Goal: Information Seeking & Learning: Learn about a topic

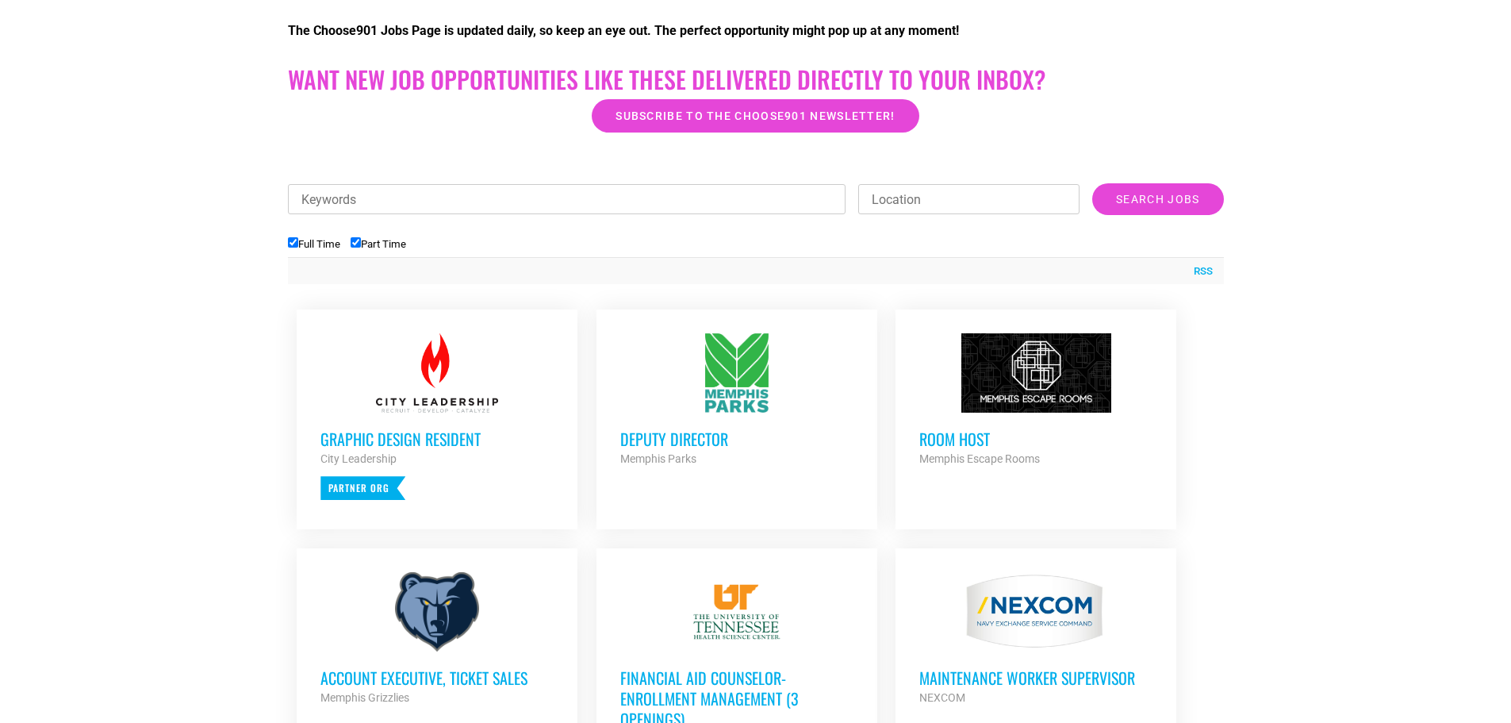
scroll to position [476, 0]
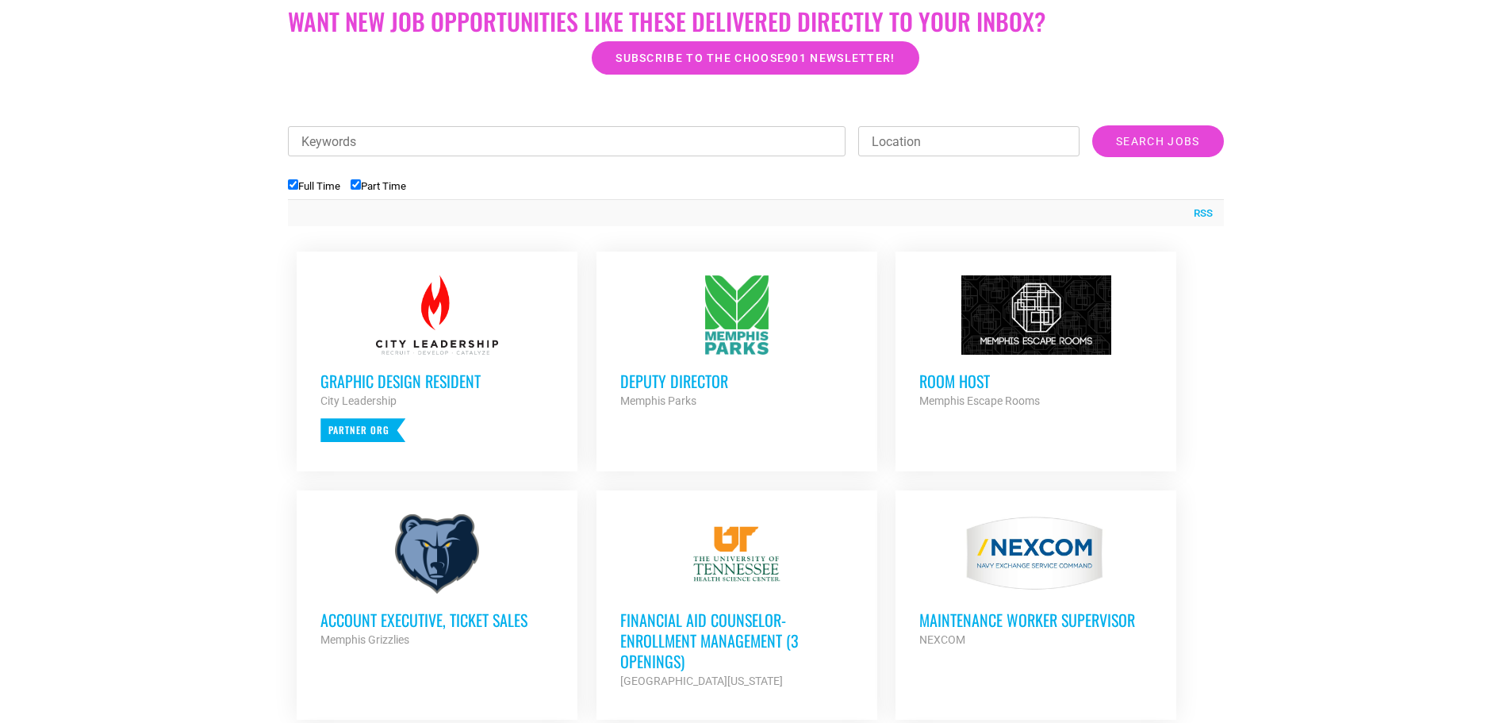
click at [447, 328] on div at bounding box center [436, 314] width 233 height 79
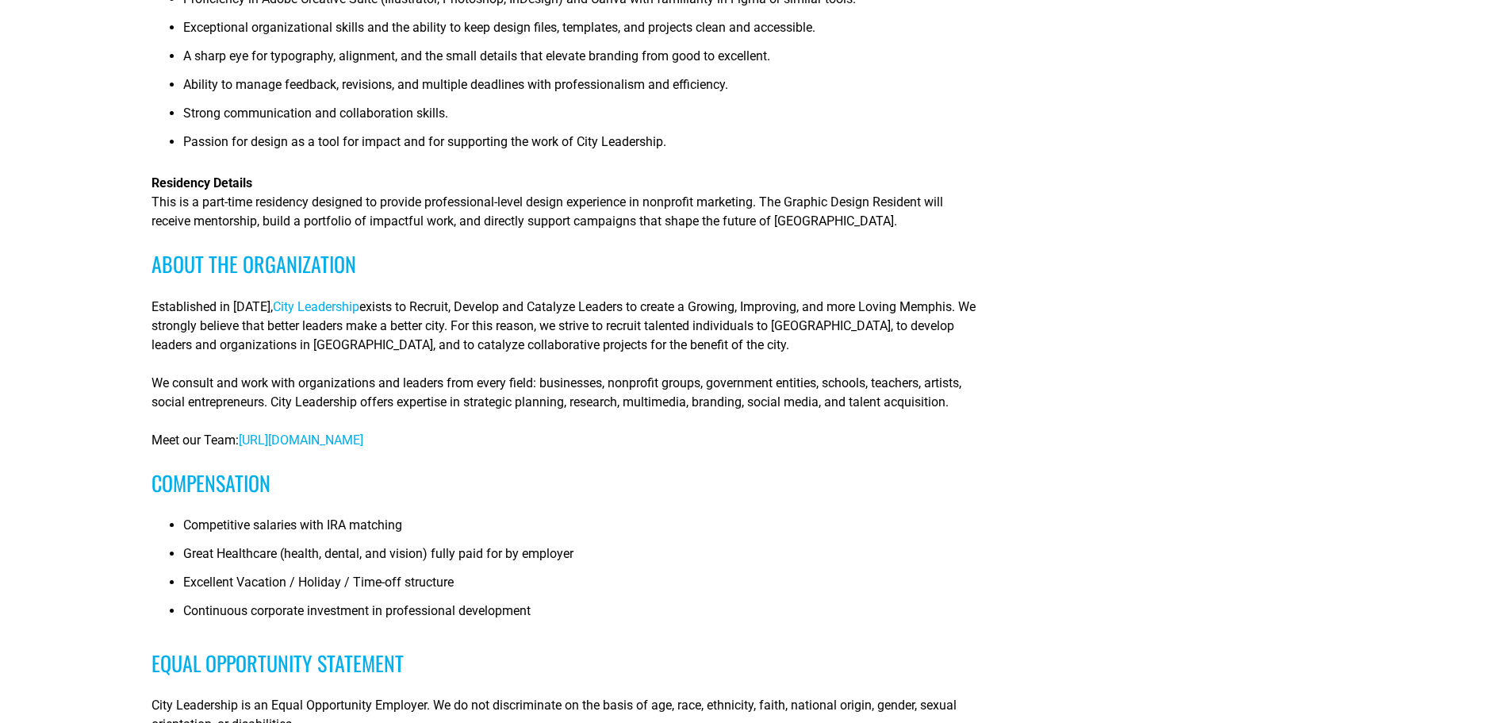
scroll to position [635, 0]
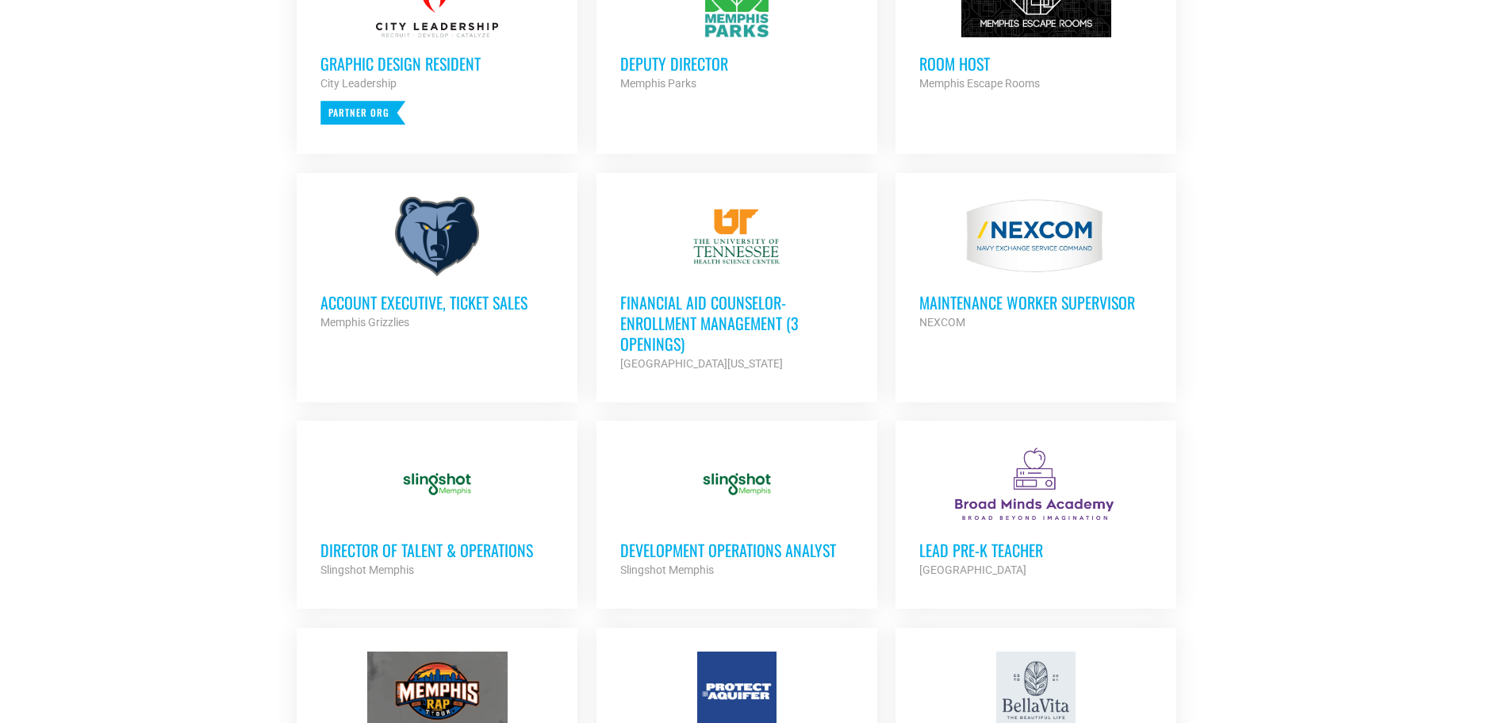
scroll to position [1190, 0]
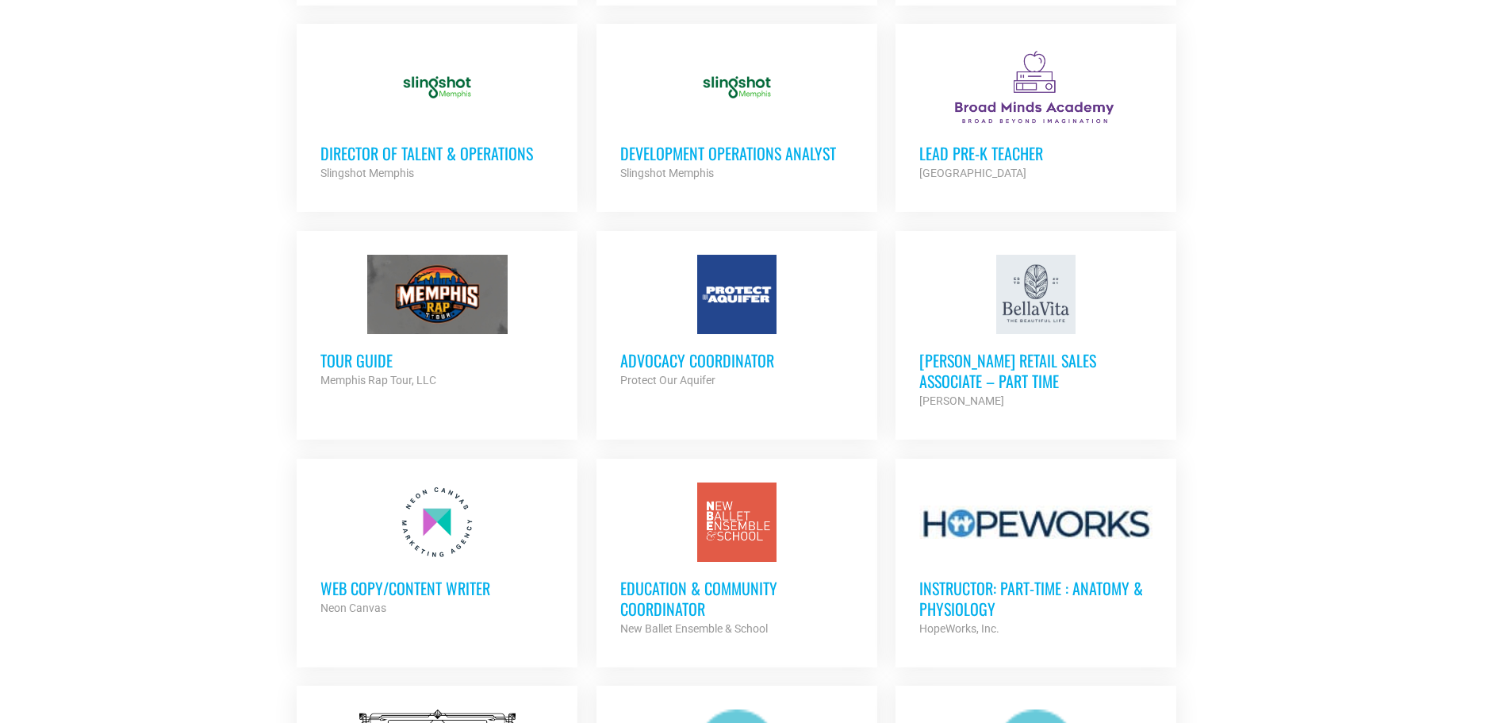
click at [713, 351] on h3 "Advocacy Coordinator" at bounding box center [736, 360] width 233 height 21
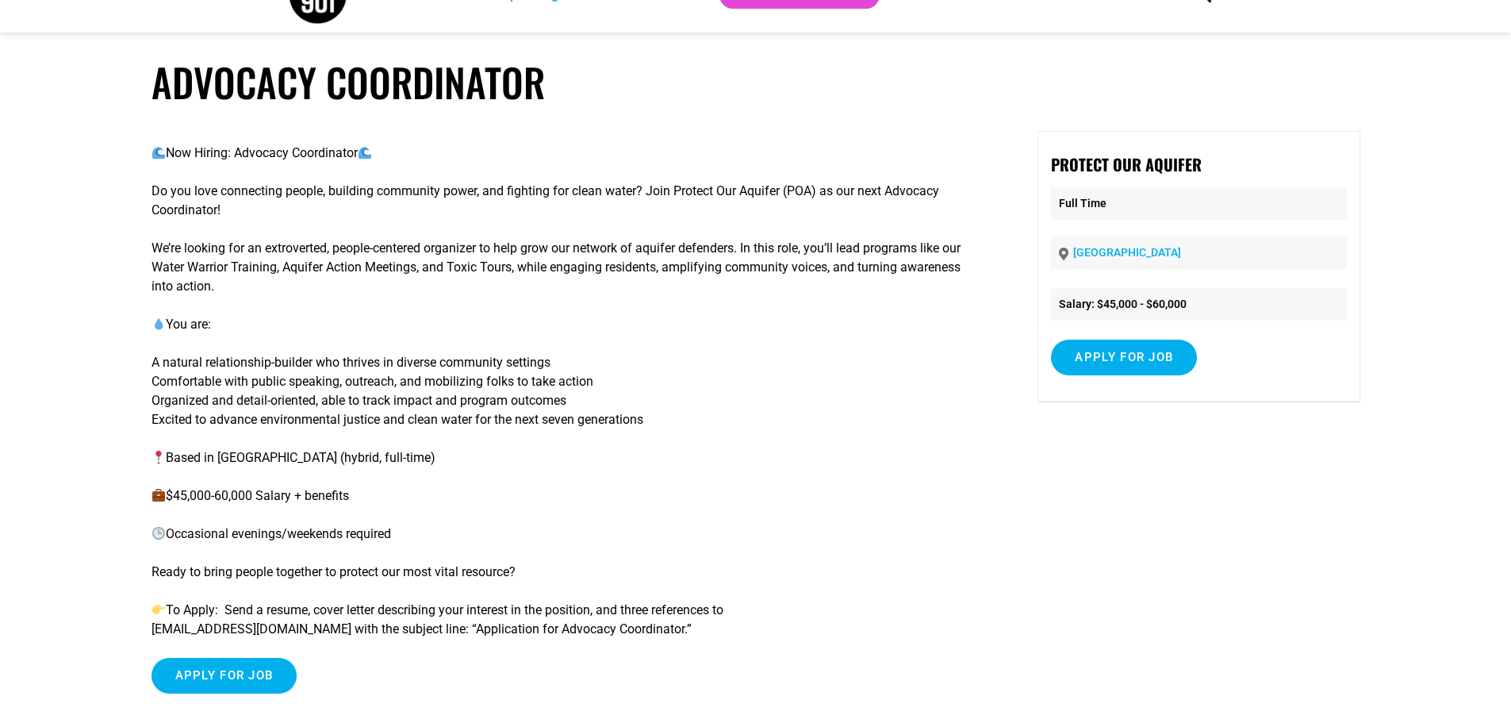
scroll to position [79, 0]
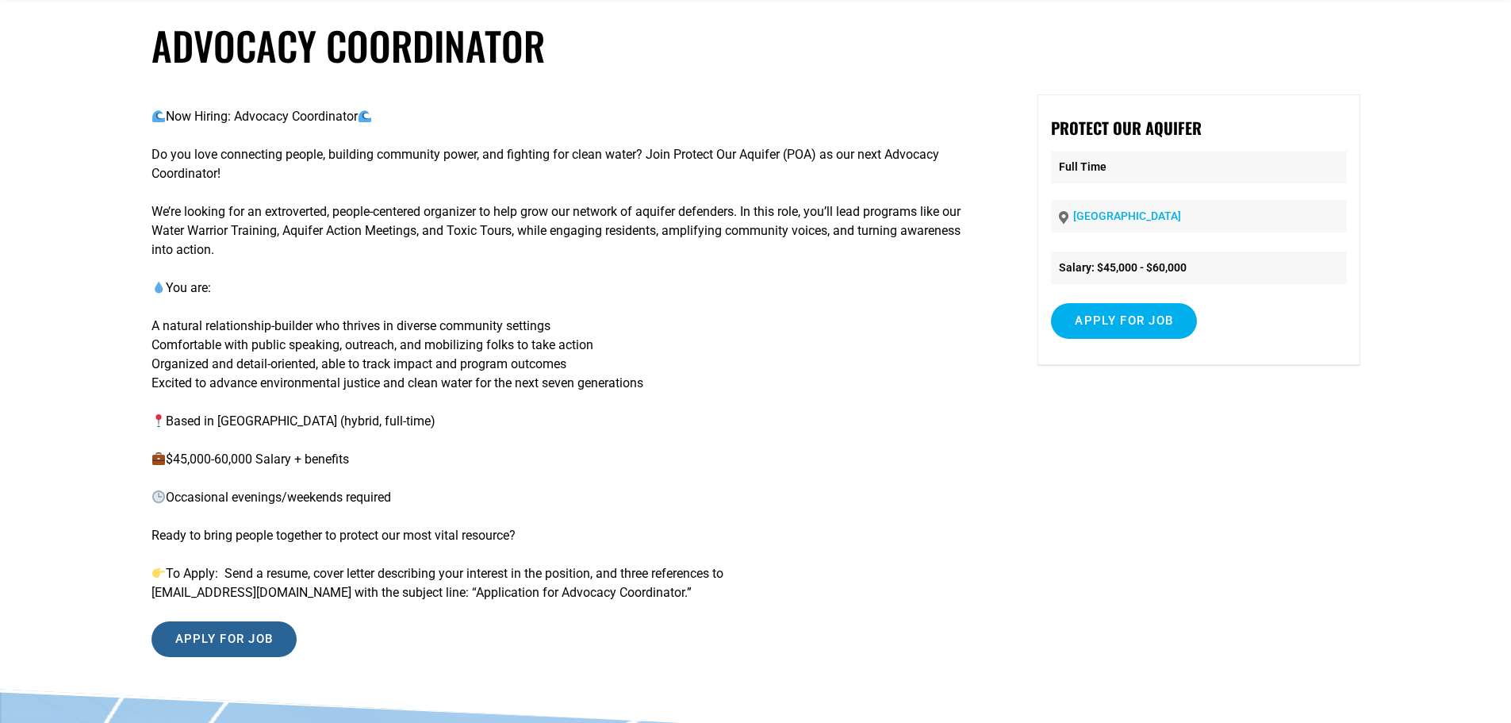
click at [229, 641] on input "Apply for job" at bounding box center [224, 639] width 146 height 36
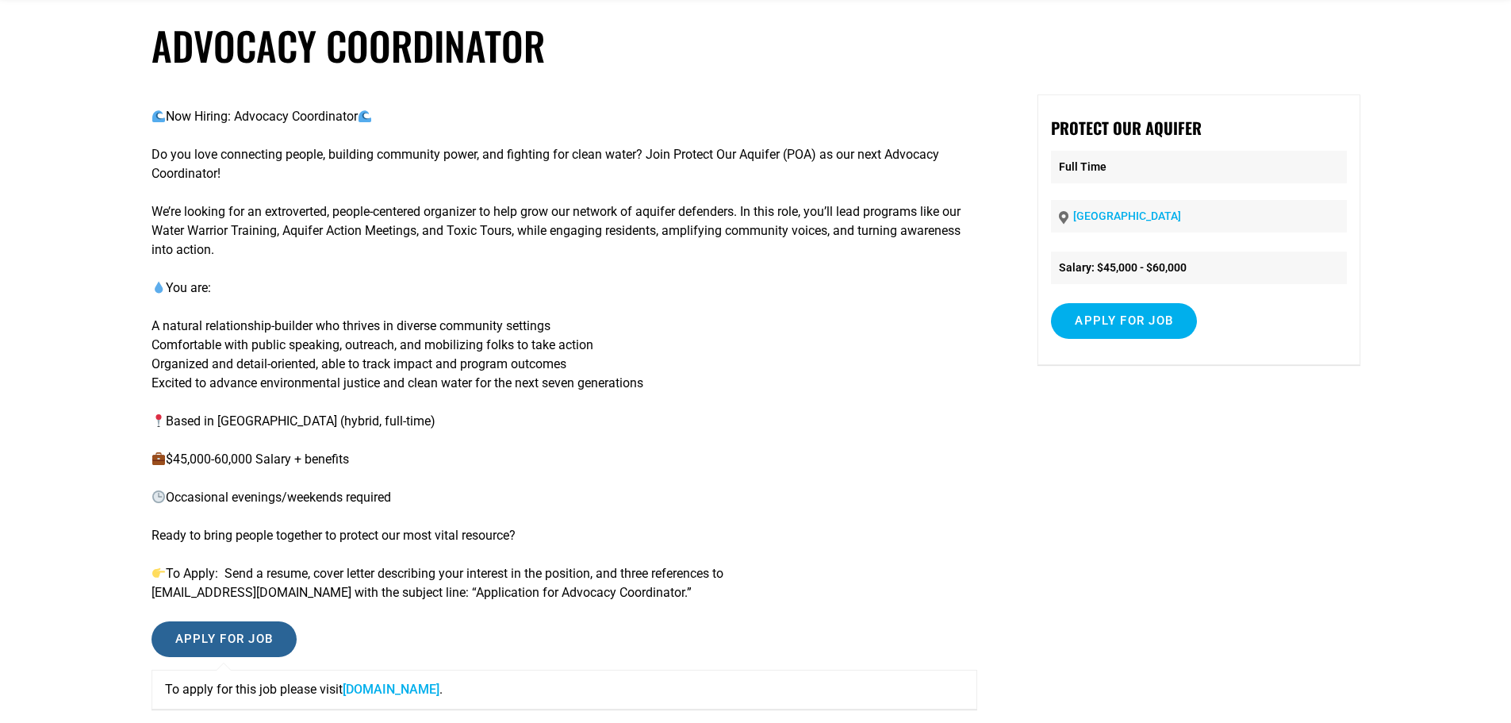
scroll to position [0, 0]
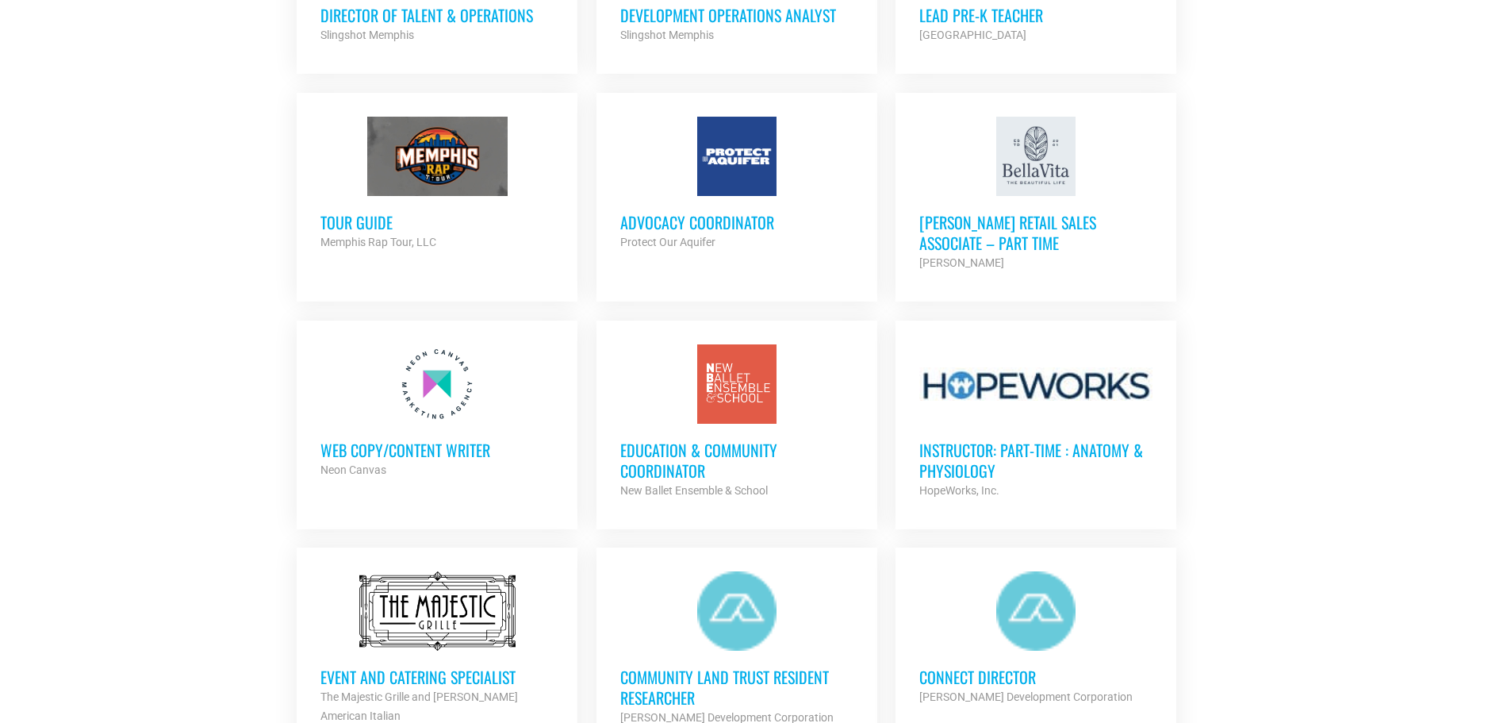
scroll to position [1348, 0]
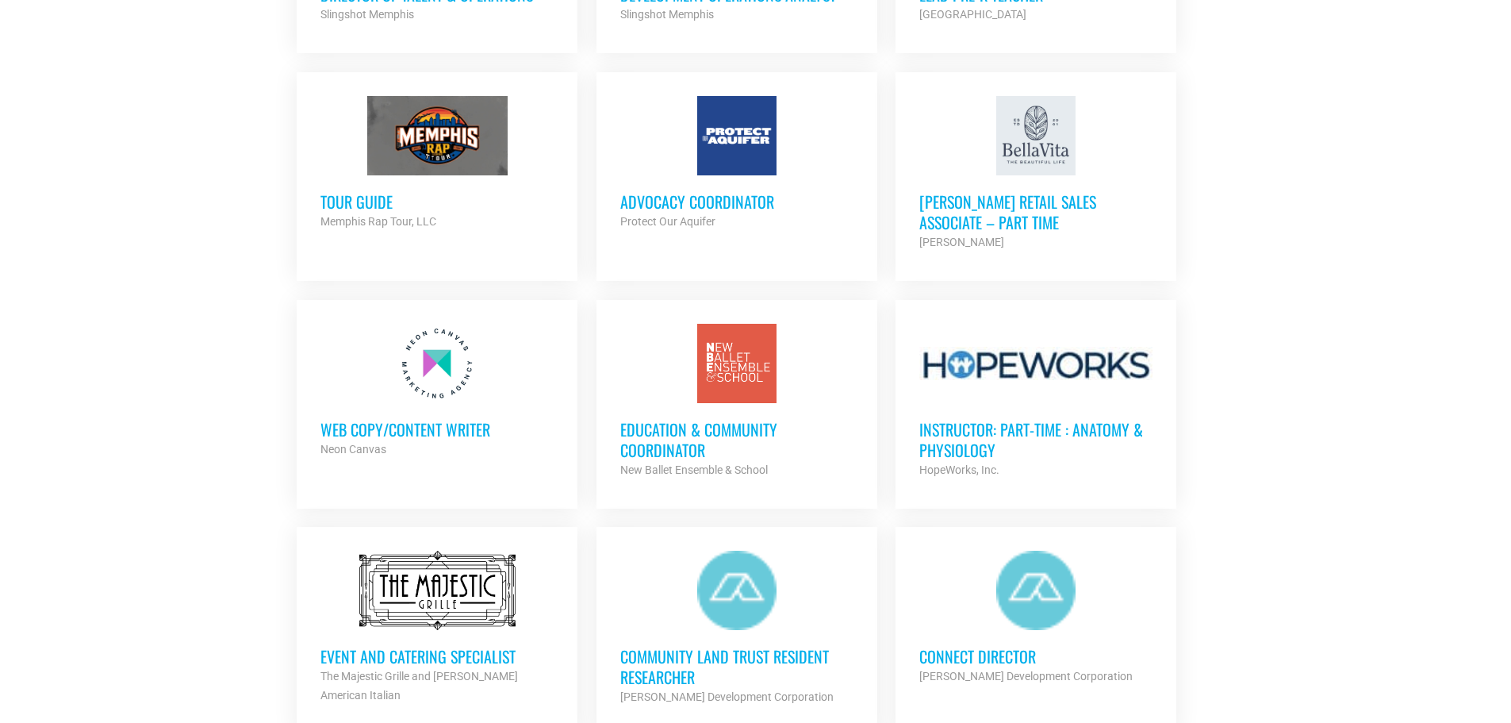
click at [695, 440] on h3 "Education & Community Coordinator" at bounding box center [736, 439] width 233 height 41
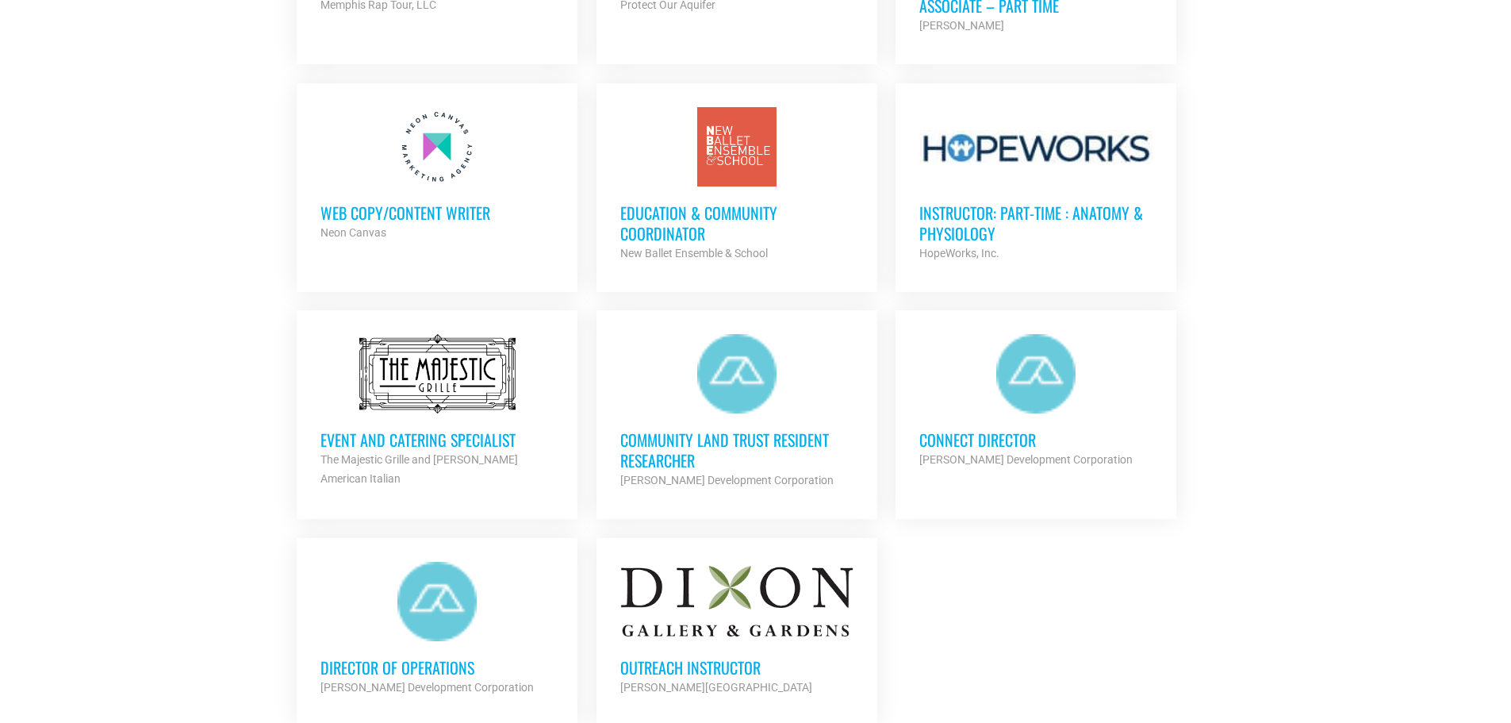
scroll to position [1588, 0]
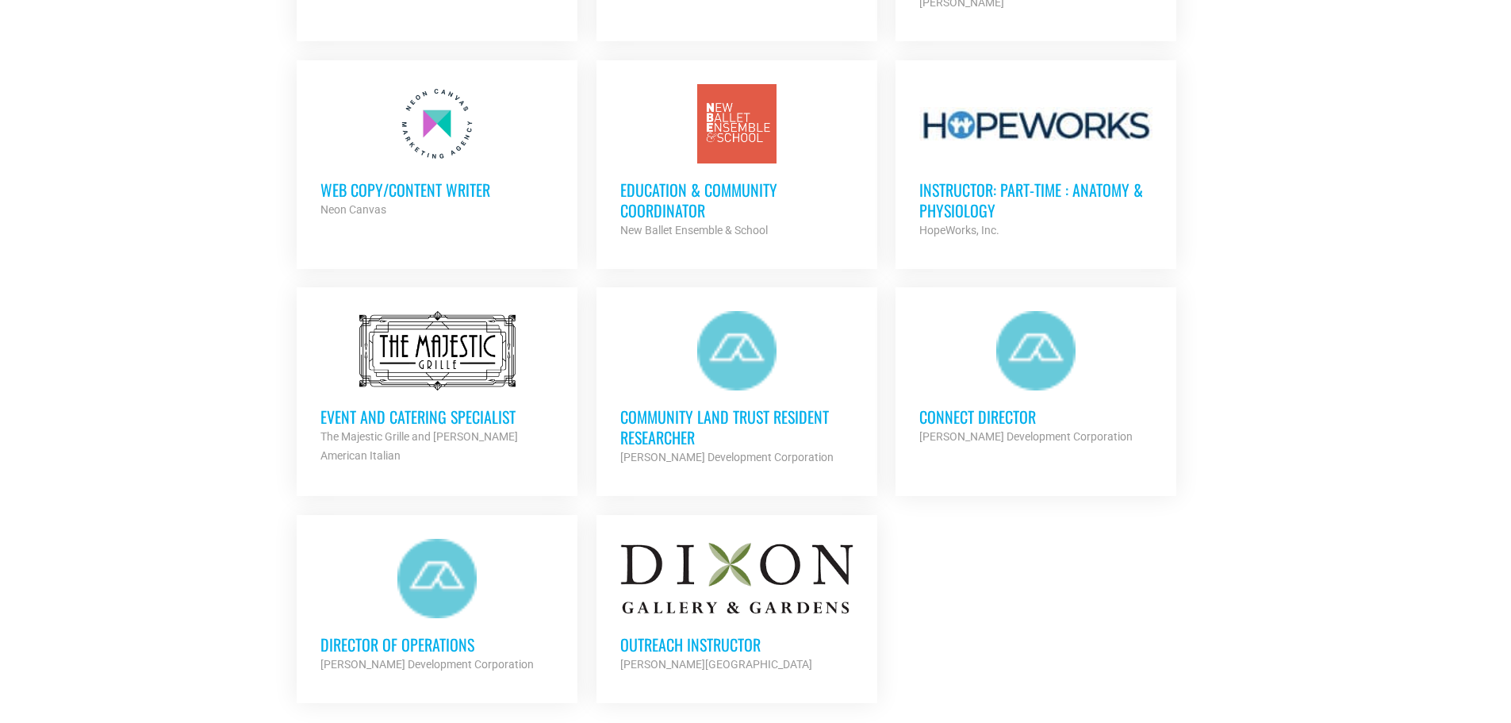
click at [773, 411] on h3 "Community Land Trust Resident Researcher" at bounding box center [736, 426] width 233 height 41
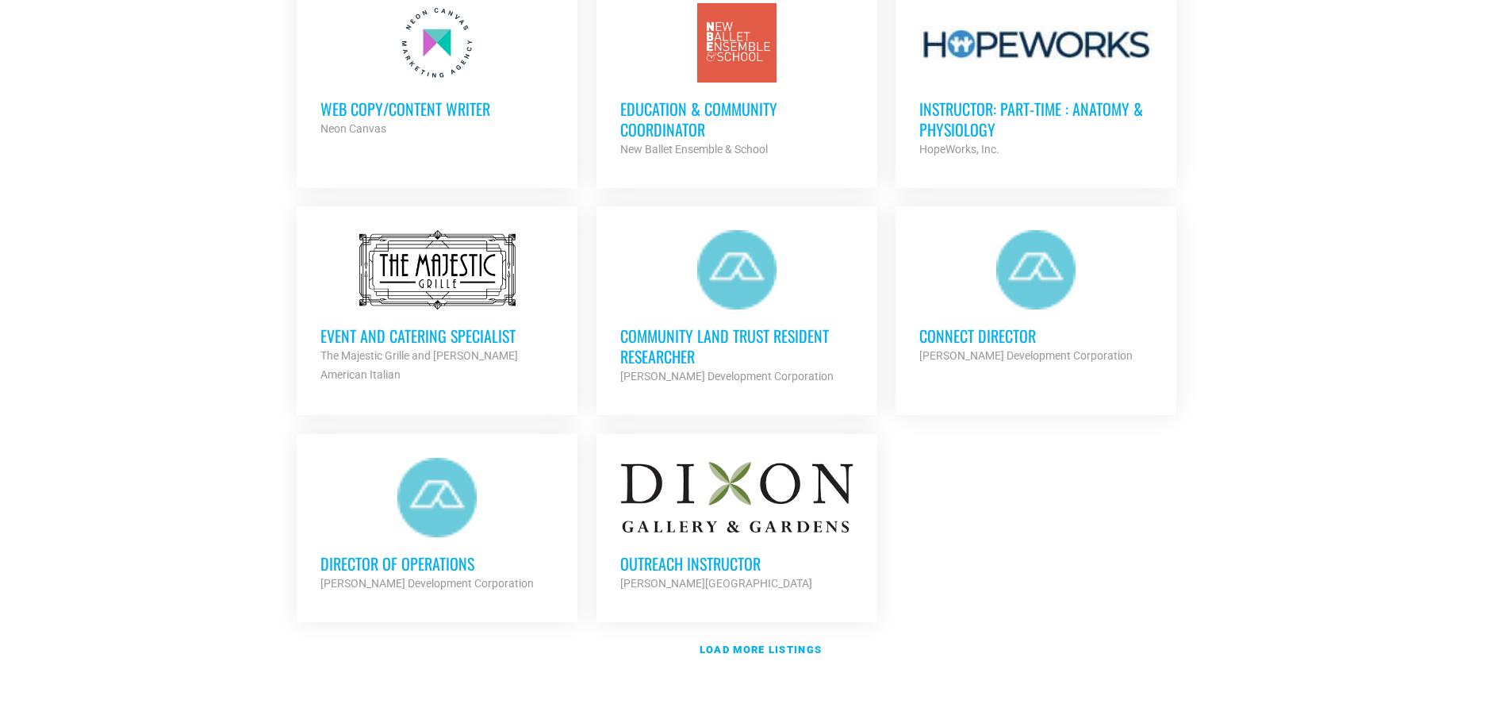
scroll to position [1667, 0]
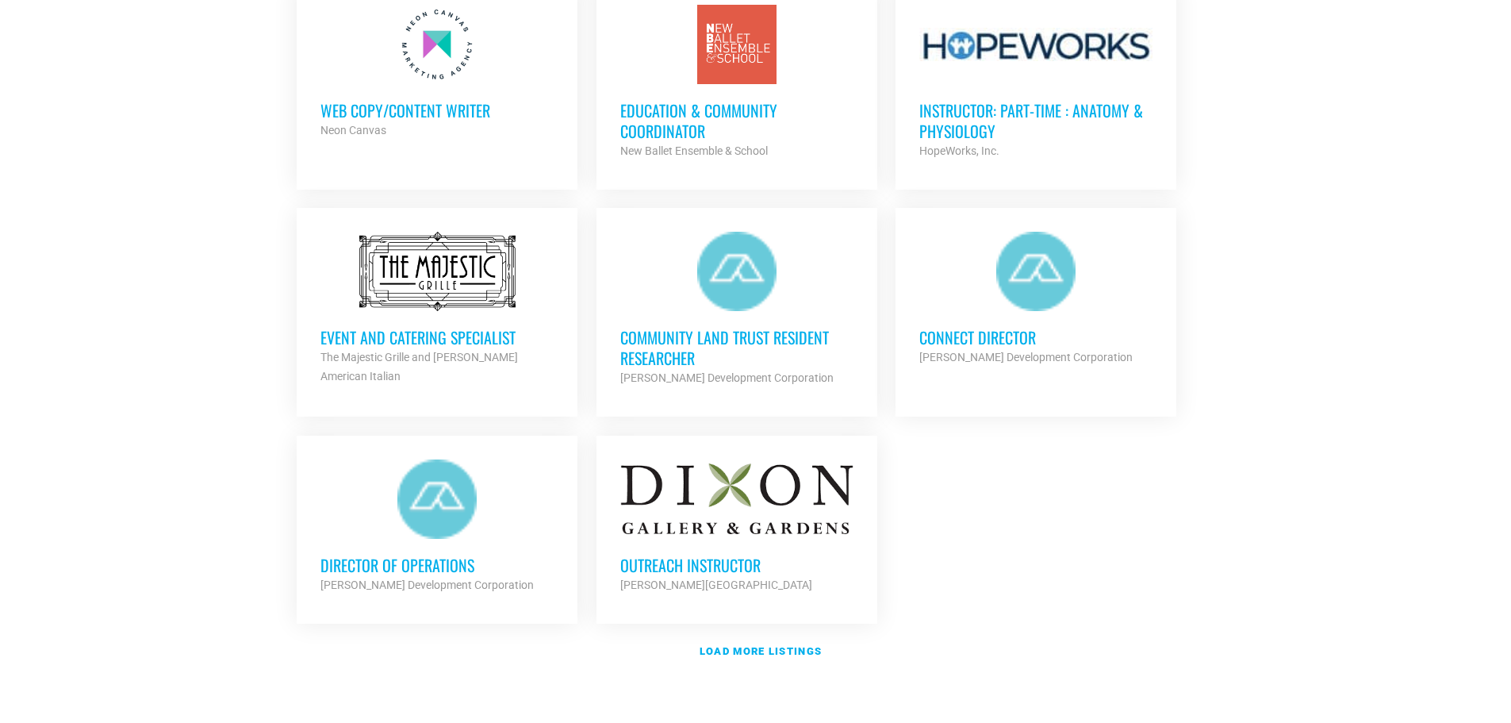
click at [463, 327] on h3 "Event and Catering Specialist" at bounding box center [436, 337] width 233 height 21
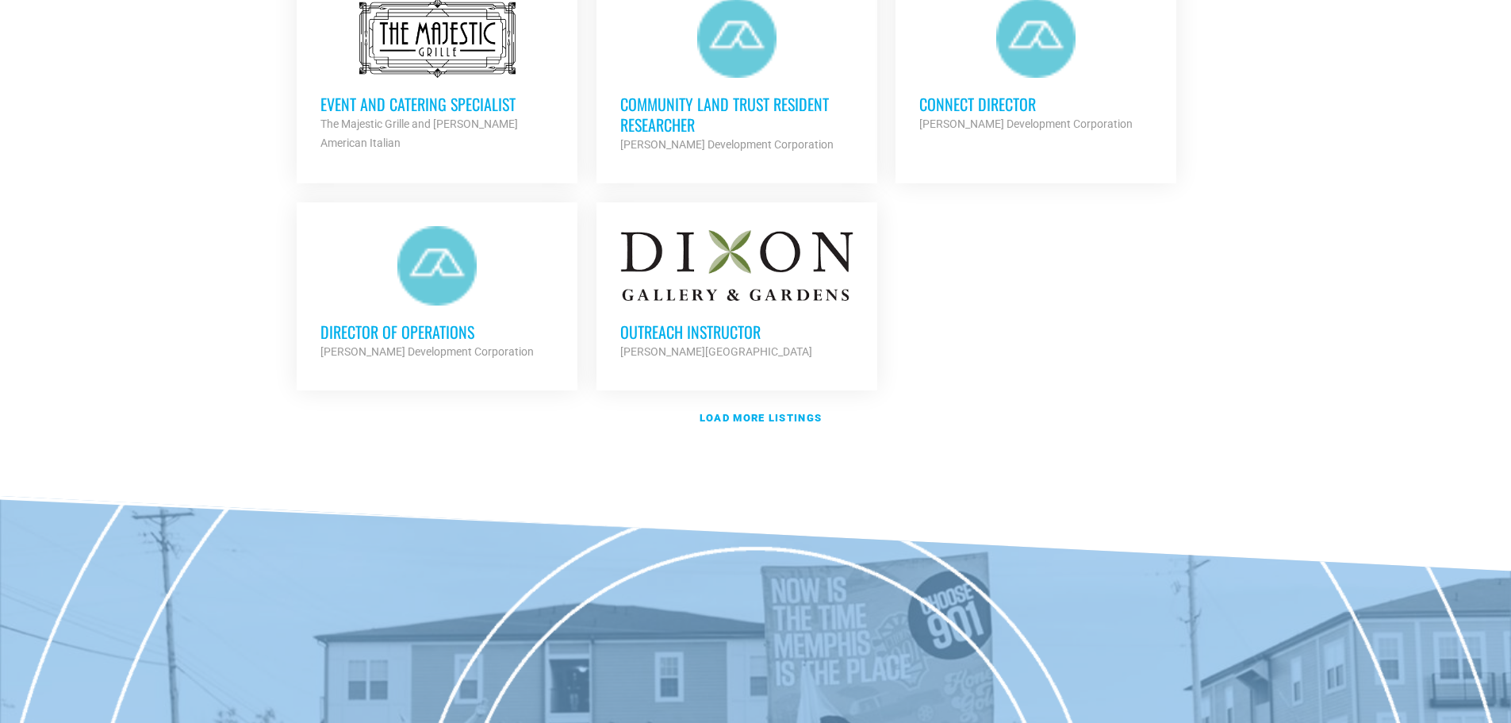
scroll to position [1984, 0]
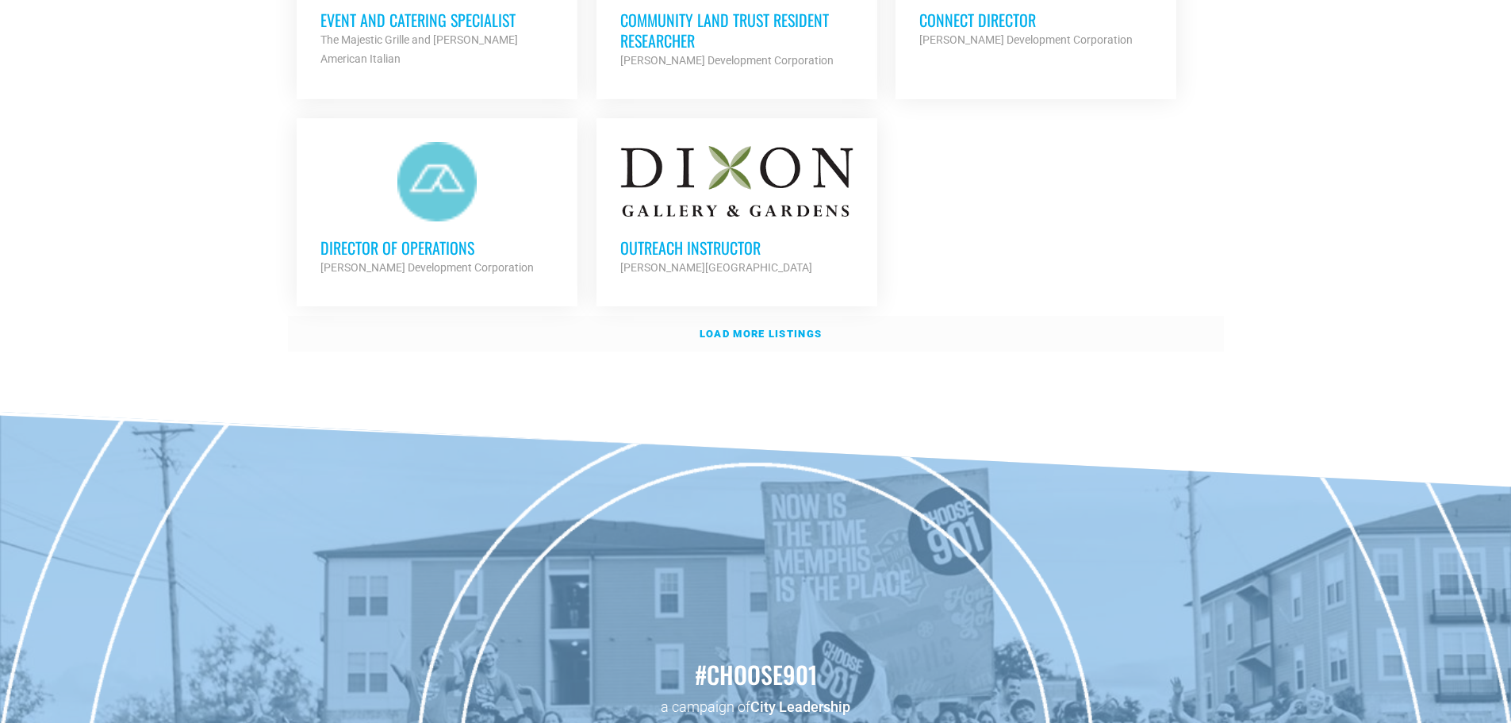
click at [736, 328] on strong "Load more listings" at bounding box center [761, 334] width 122 height 12
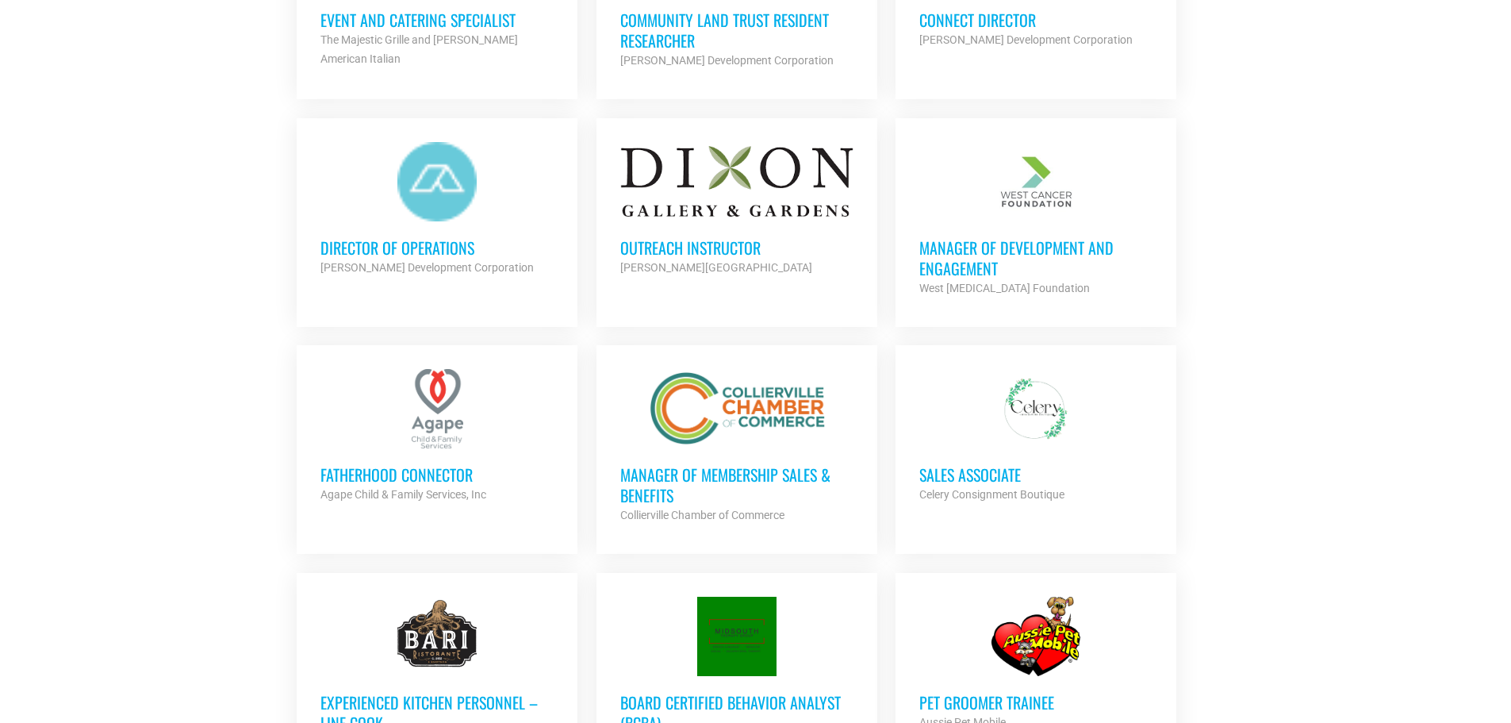
click at [995, 258] on h3 "Manager of Development and Engagement" at bounding box center [1035, 257] width 233 height 41
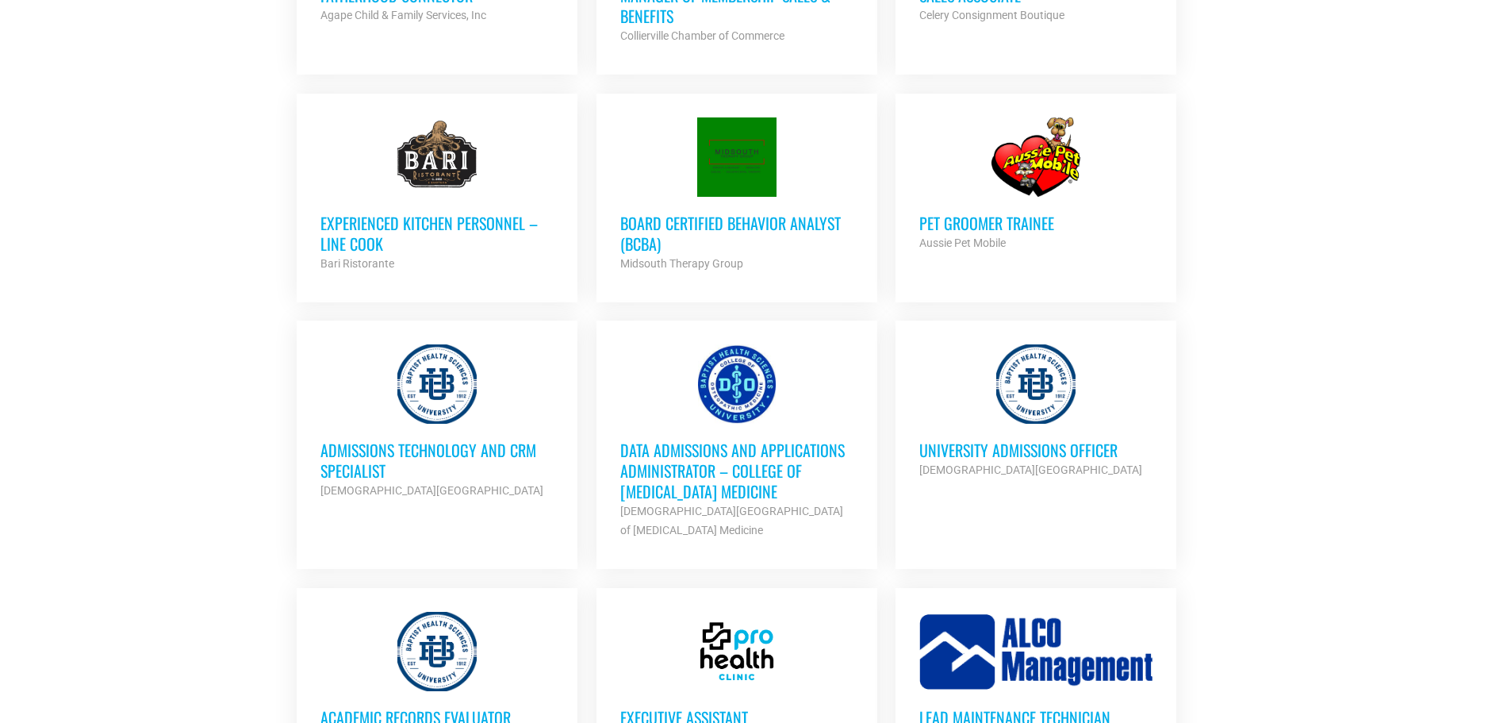
scroll to position [2460, 0]
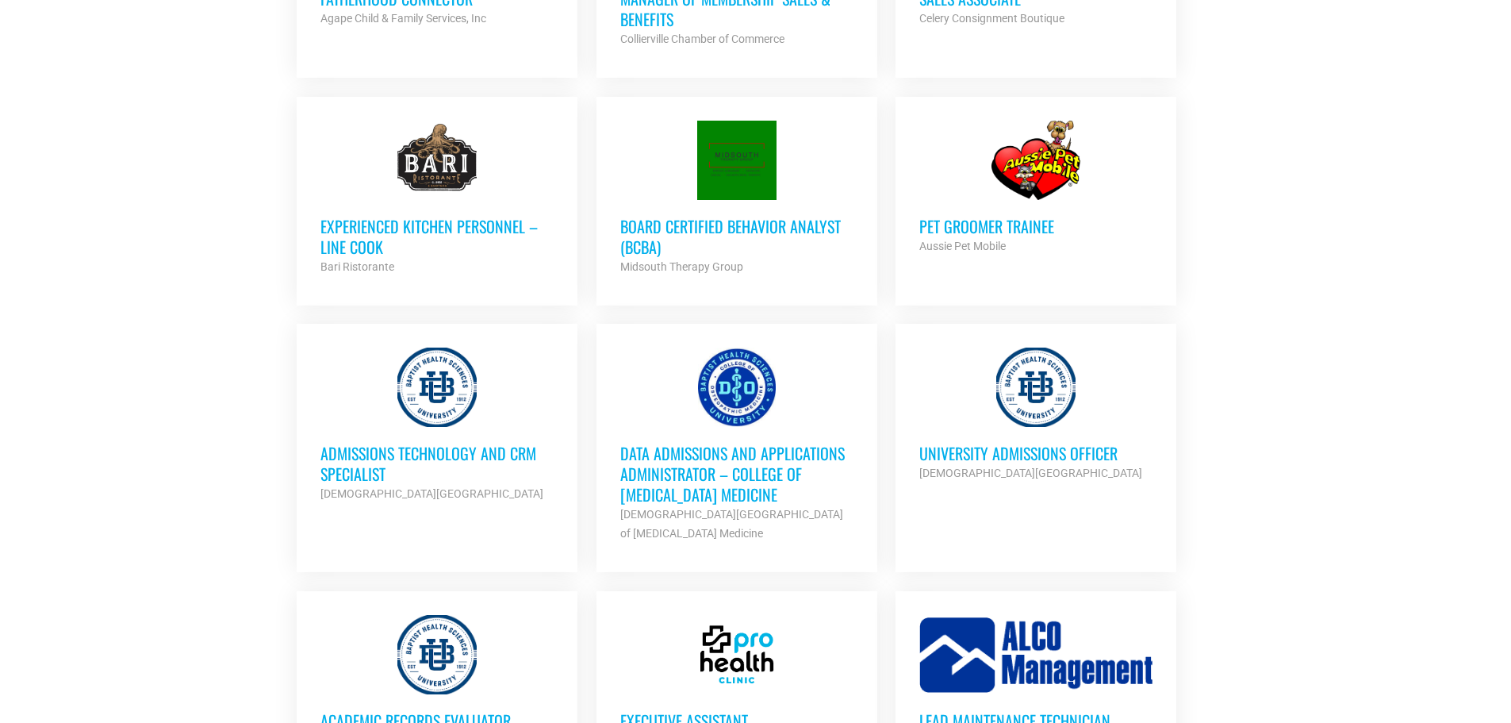
click at [746, 451] on h3 "Data Admissions and Applications Administrator – College of Osteopathic Medicine" at bounding box center [736, 474] width 233 height 62
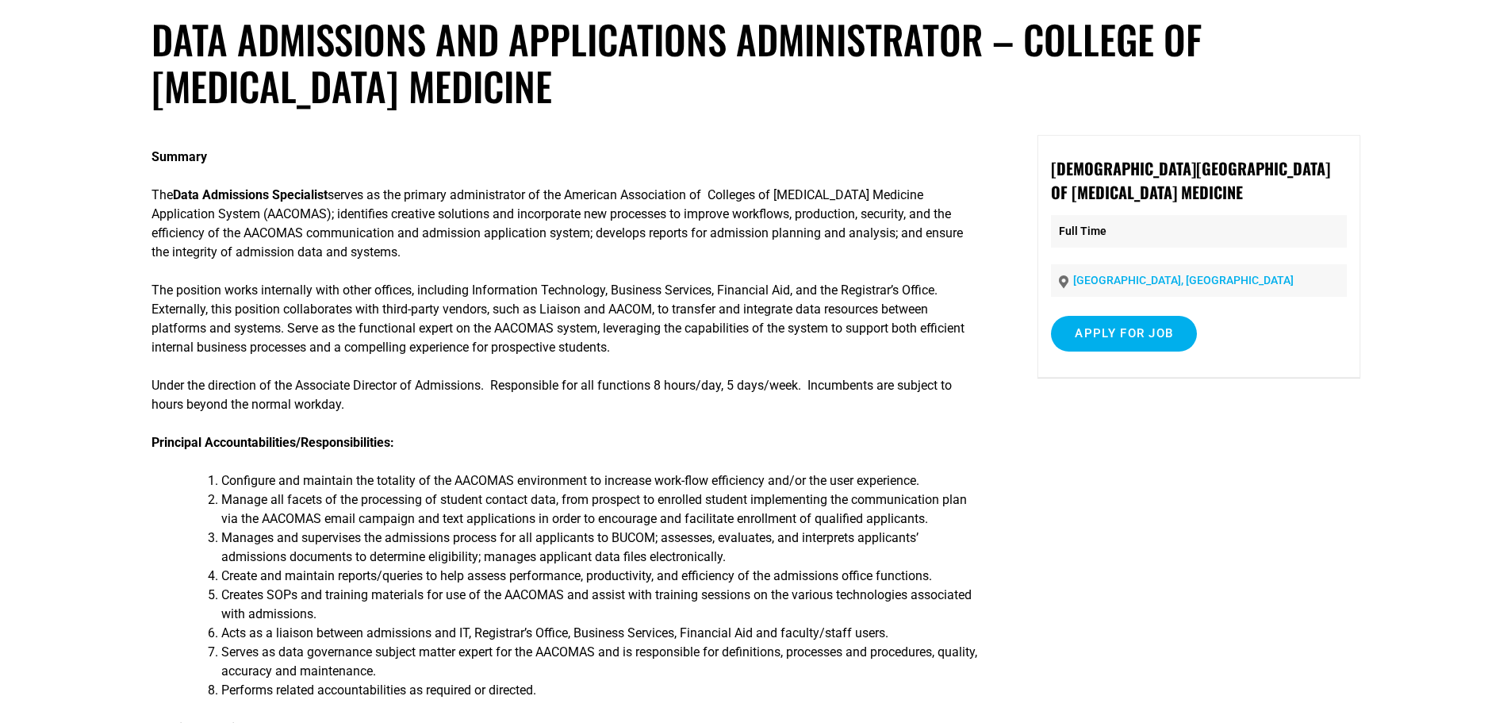
scroll to position [79, 0]
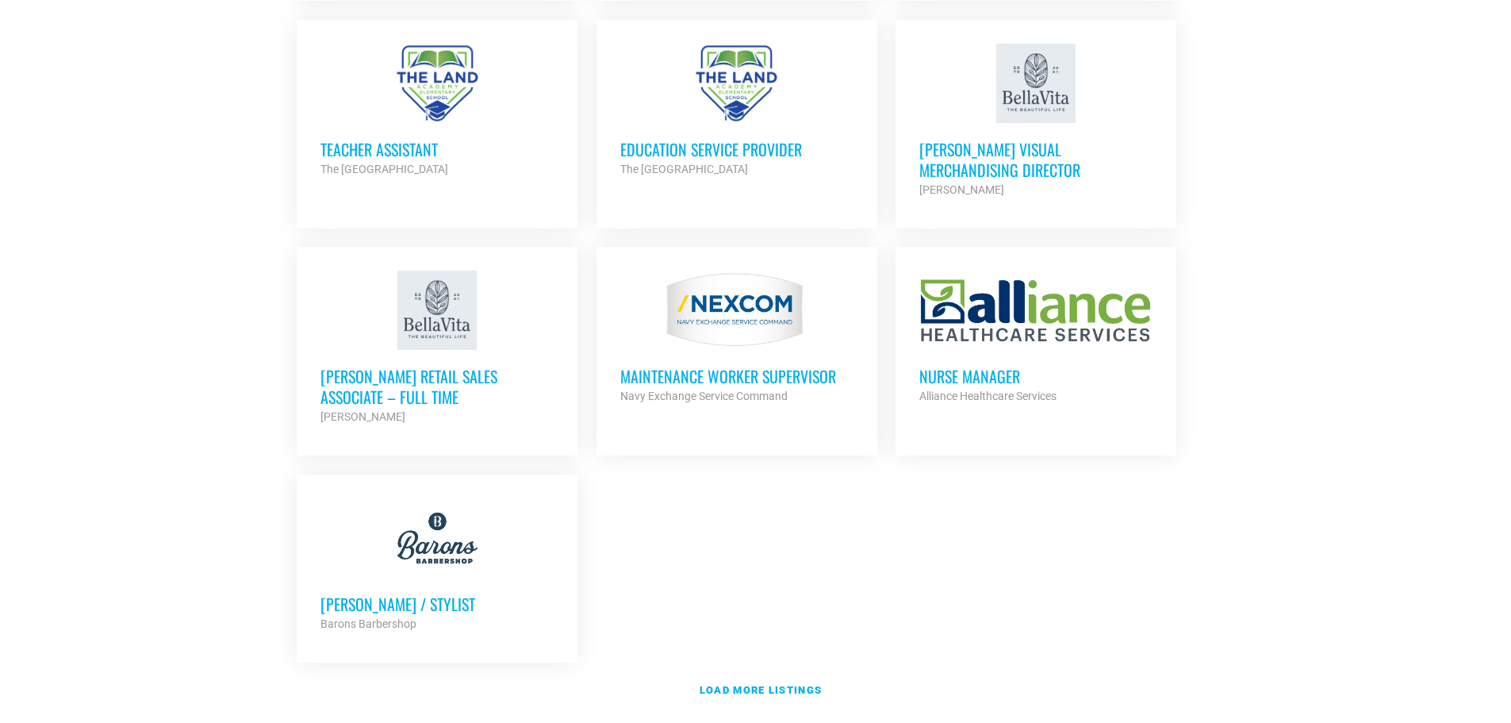
scroll to position [3334, 0]
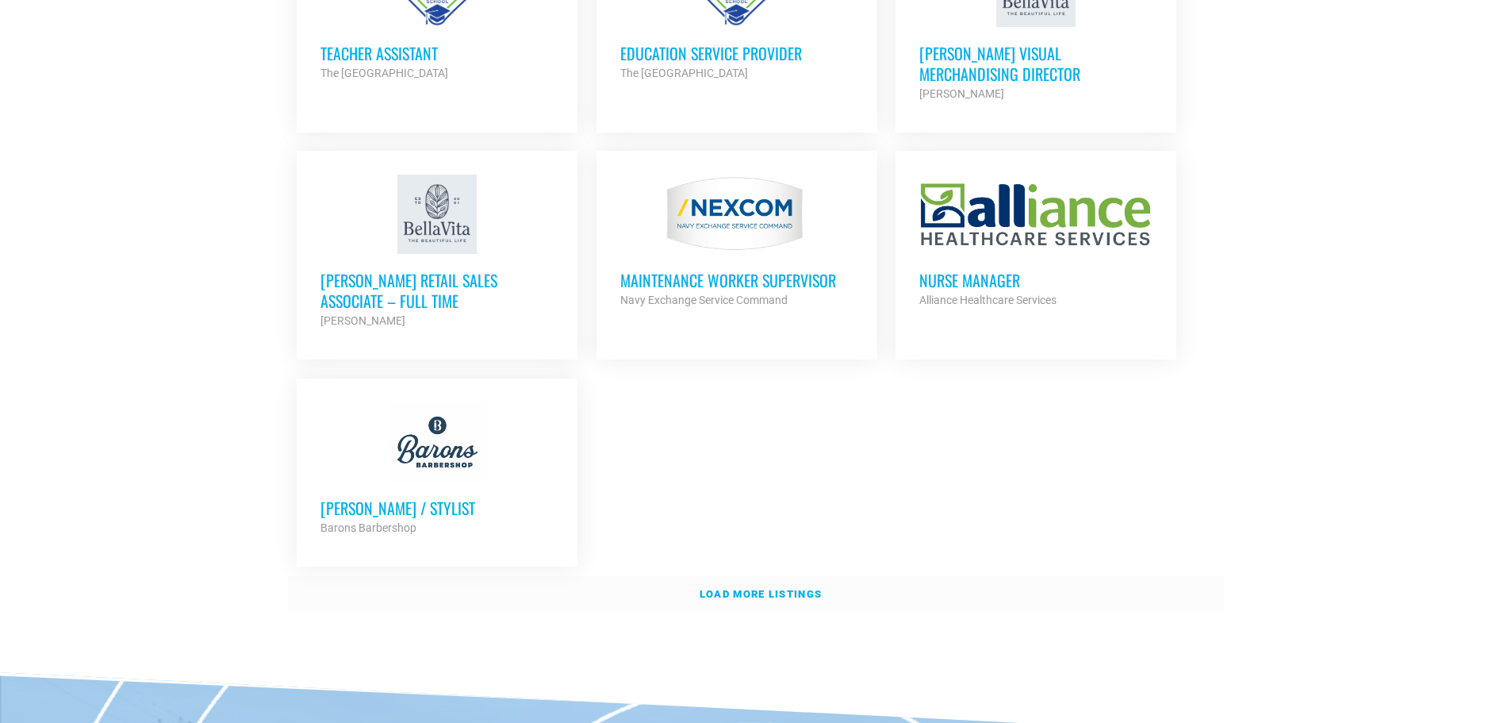
click at [776, 588] on strong "Load more listings" at bounding box center [761, 594] width 122 height 12
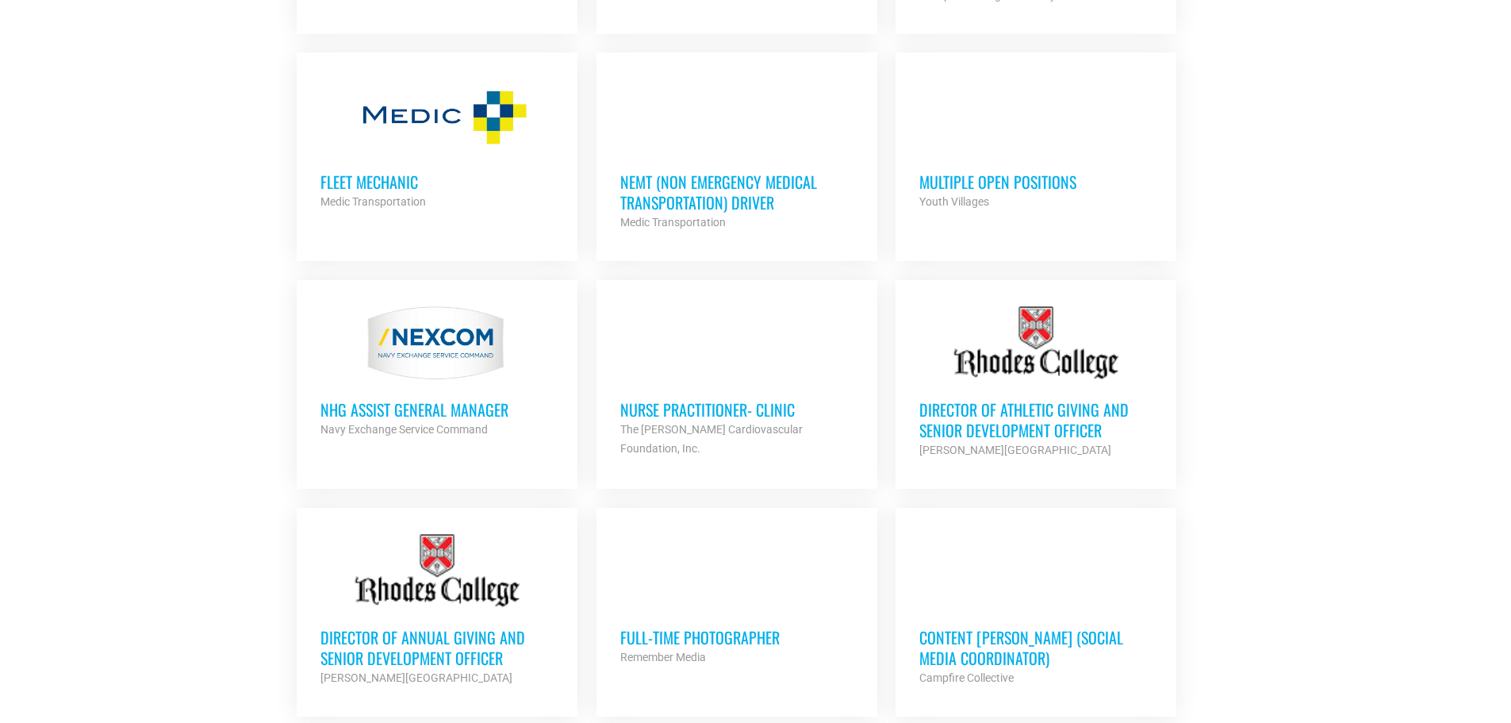
scroll to position [3890, 0]
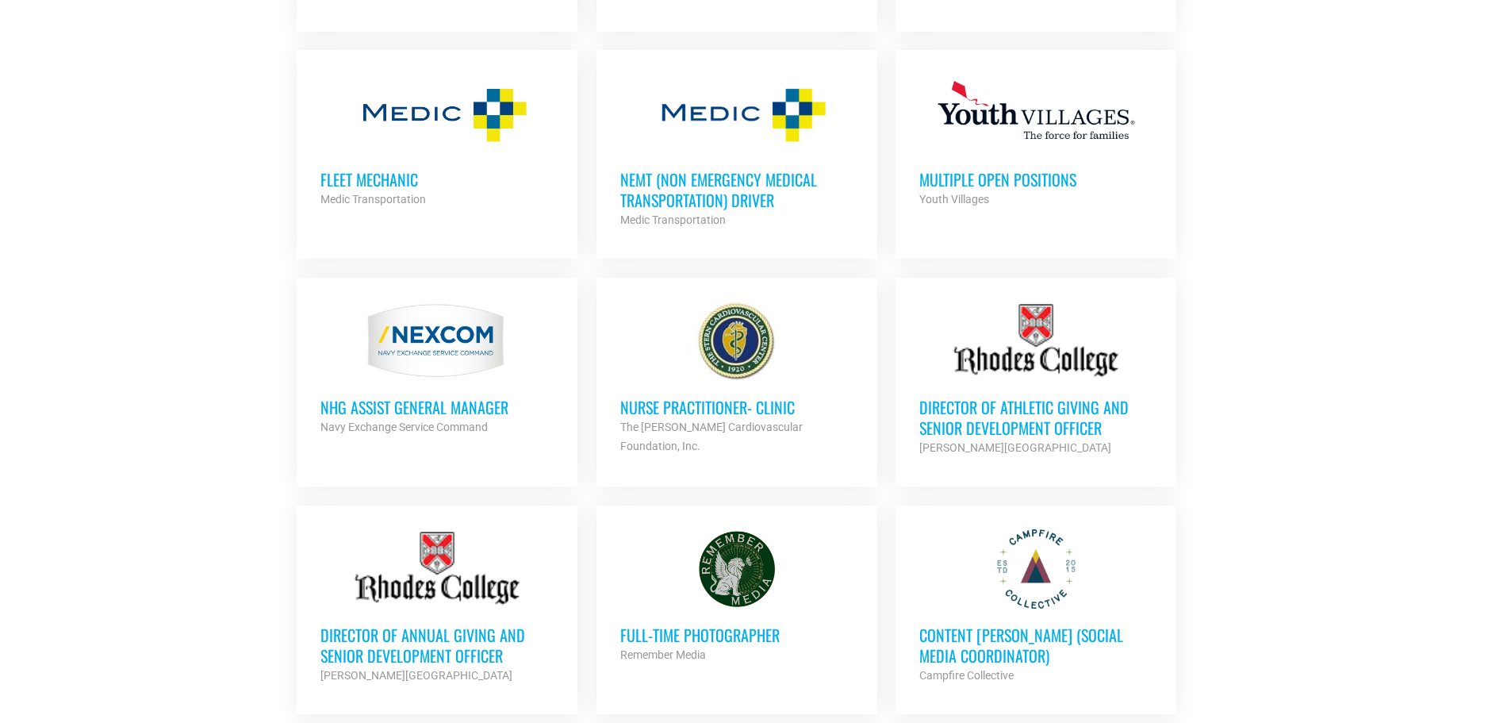
click at [1014, 624] on h3 "Content [PERSON_NAME] (Social Media Coordinator)" at bounding box center [1035, 644] width 233 height 41
